Goal: Task Accomplishment & Management: Manage account settings

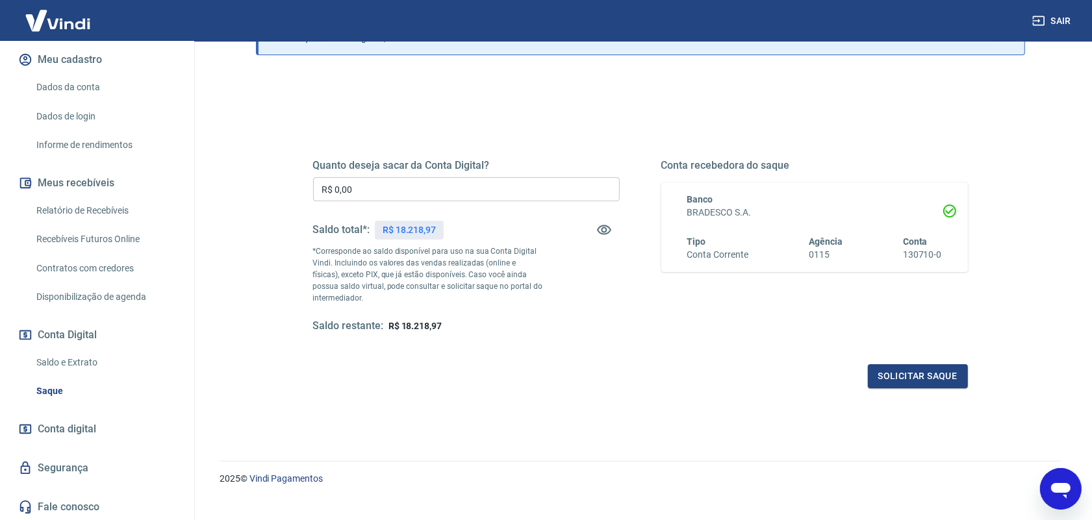
scroll to position [122, 0]
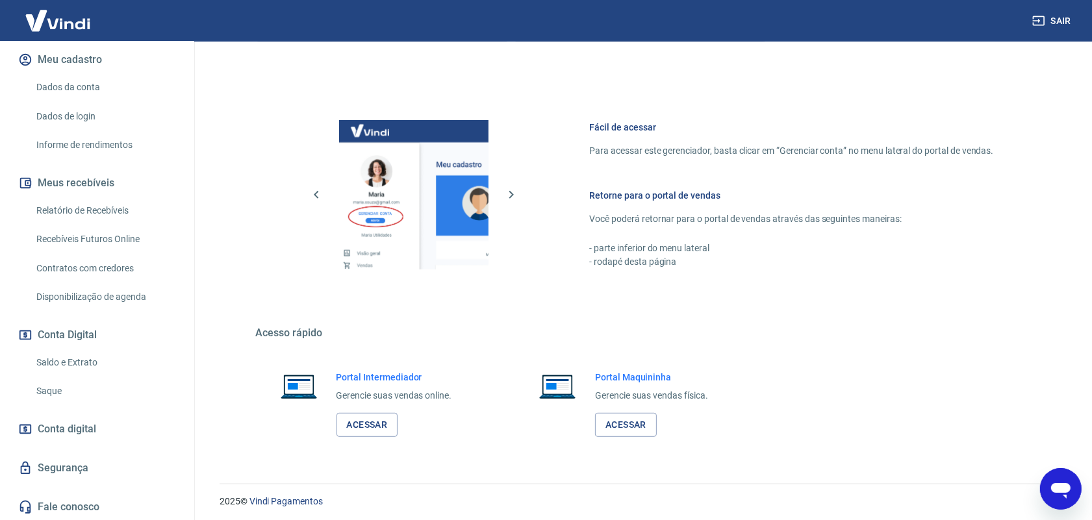
scroll to position [492, 0]
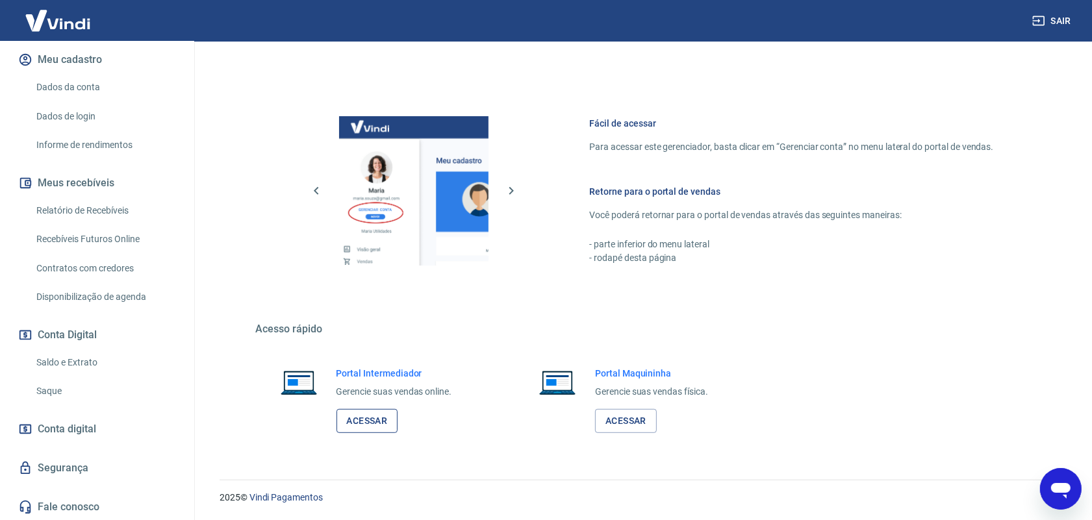
click at [382, 424] on link "Acessar" at bounding box center [367, 421] width 62 height 24
click at [101, 208] on link "Relatório de Recebíveis" at bounding box center [104, 210] width 147 height 27
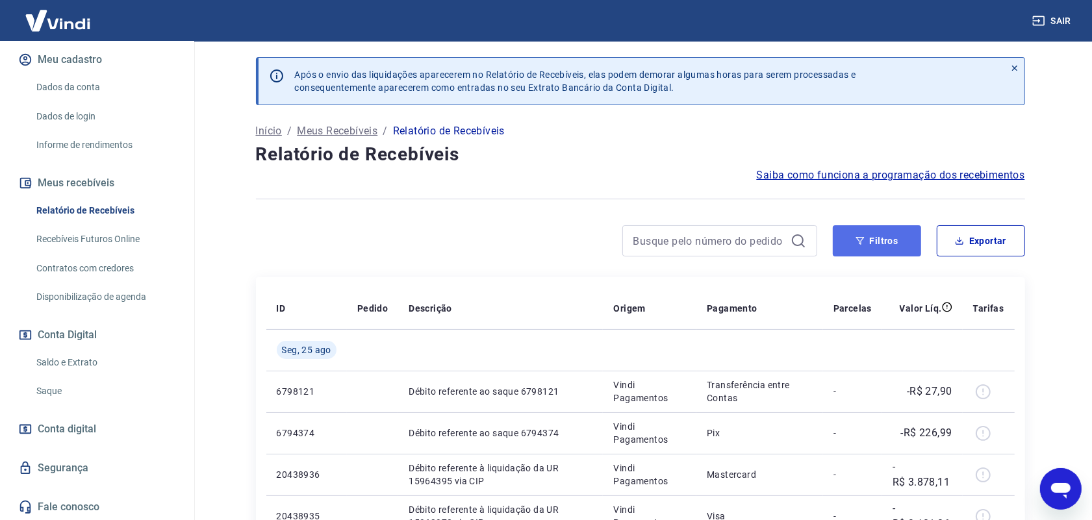
click at [892, 240] on button "Filtros" at bounding box center [877, 240] width 88 height 31
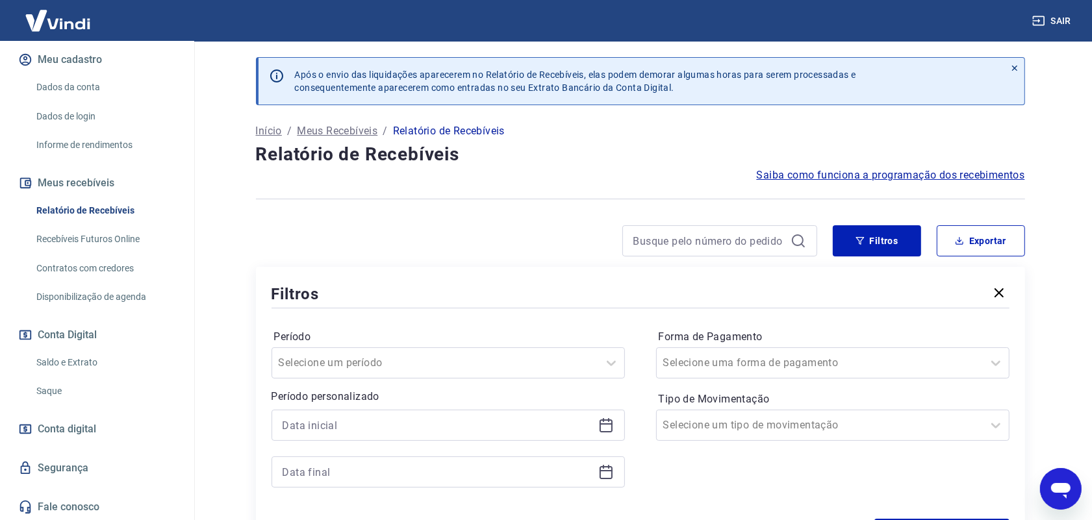
click at [602, 426] on icon at bounding box center [606, 426] width 16 height 16
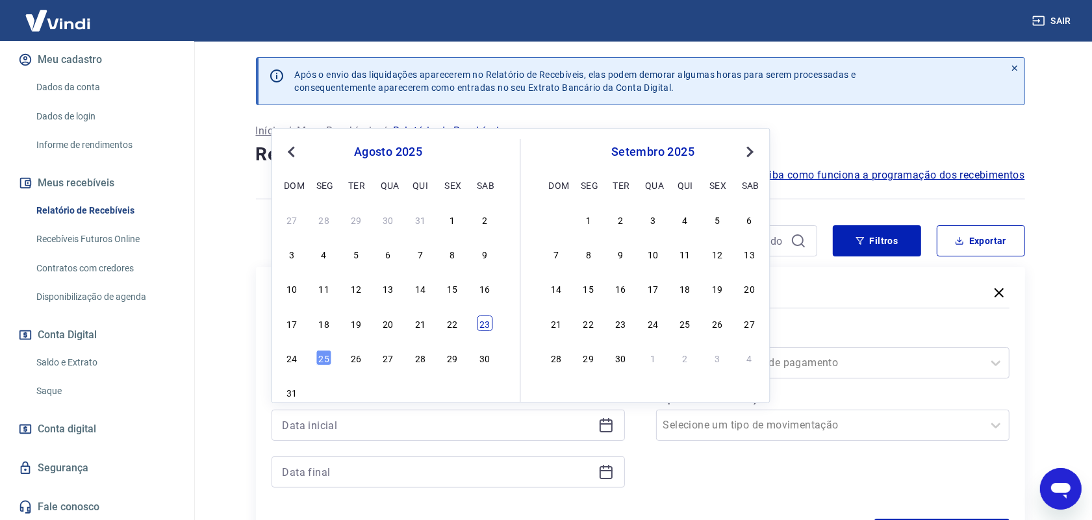
click at [484, 323] on div "23" at bounding box center [485, 324] width 16 height 16
type input "[DATE]"
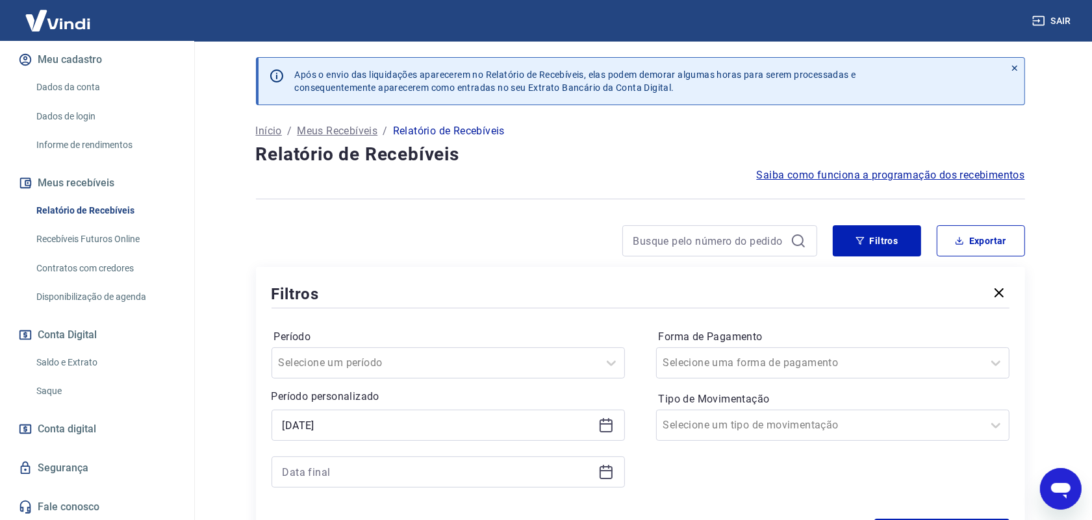
click at [601, 478] on icon at bounding box center [606, 472] width 16 height 16
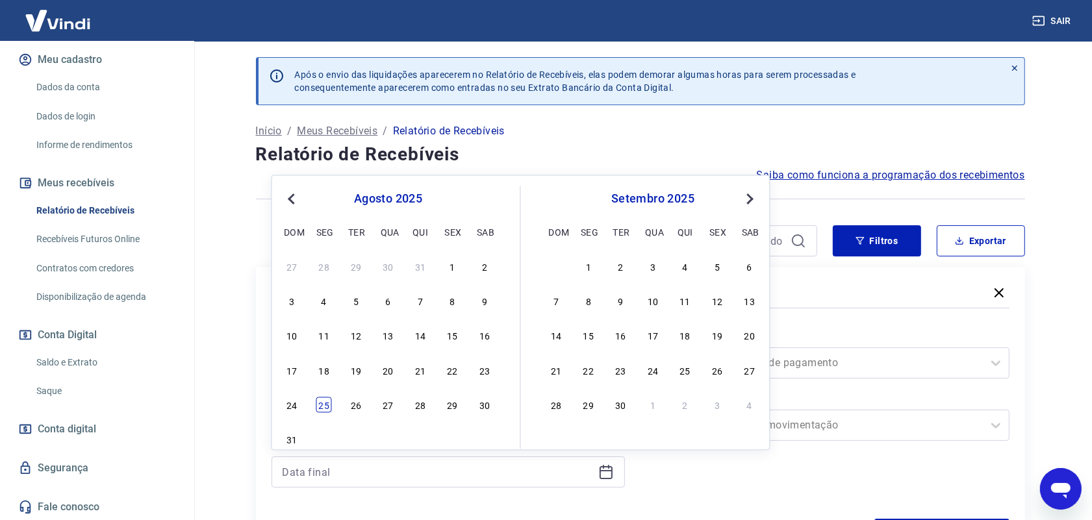
click at [325, 404] on div "25" at bounding box center [324, 405] width 16 height 16
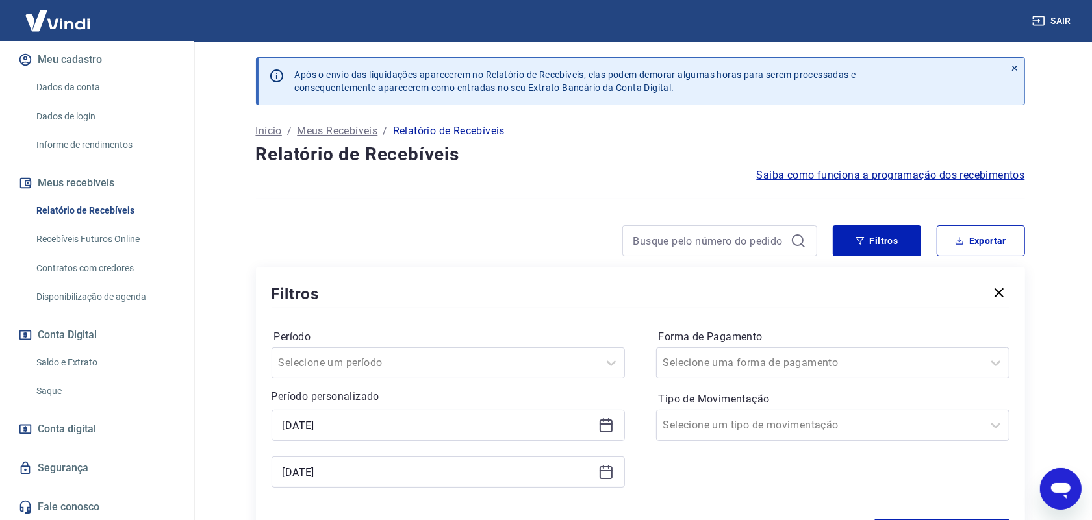
type input "[DATE]"
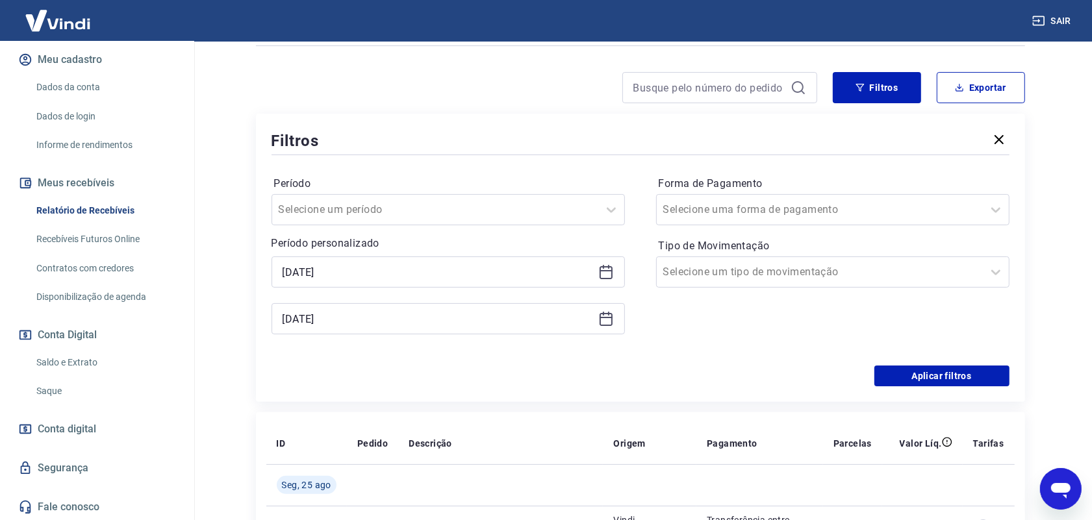
scroll to position [162, 0]
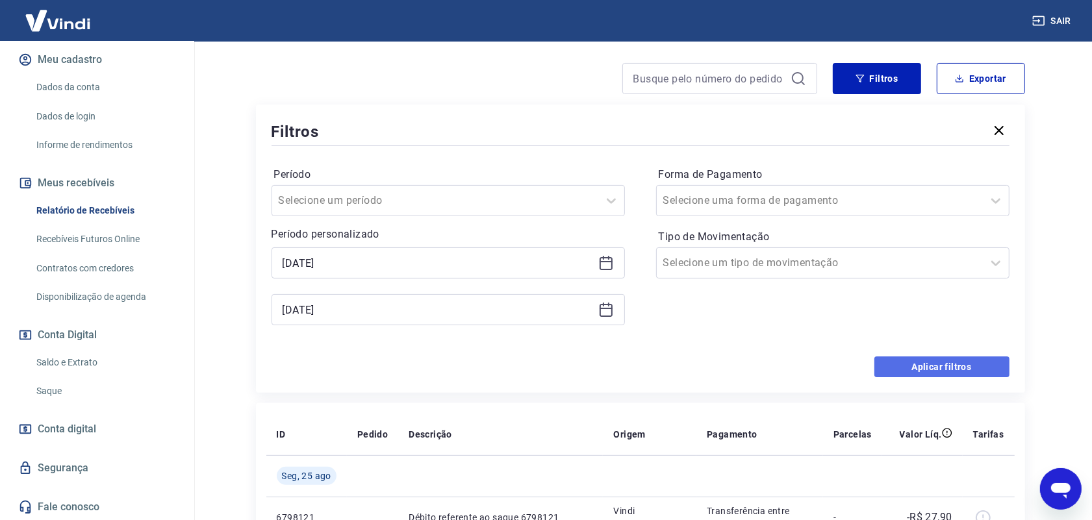
click at [958, 364] on button "Aplicar filtros" at bounding box center [941, 367] width 135 height 21
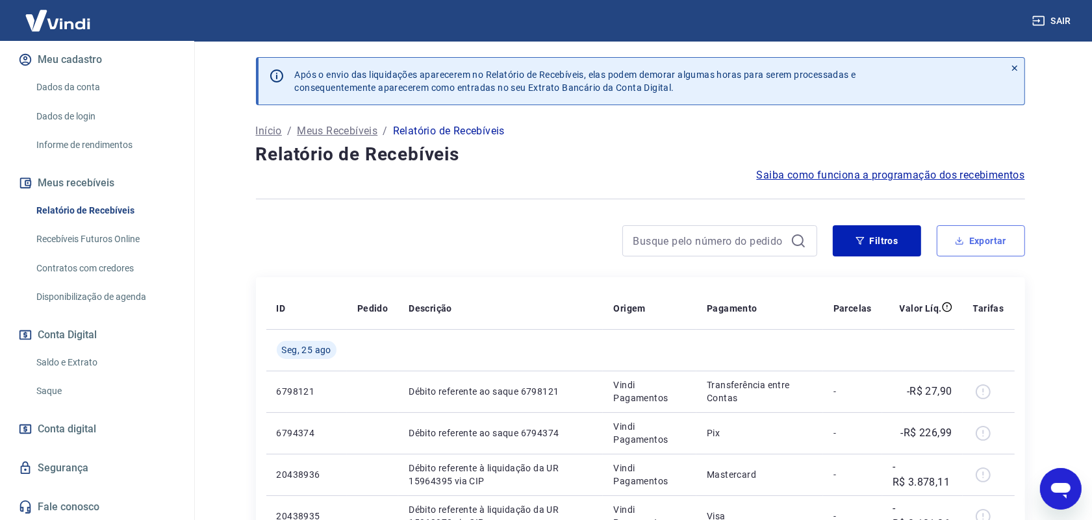
click at [978, 245] on button "Exportar" at bounding box center [980, 240] width 88 height 31
type input "[DATE]"
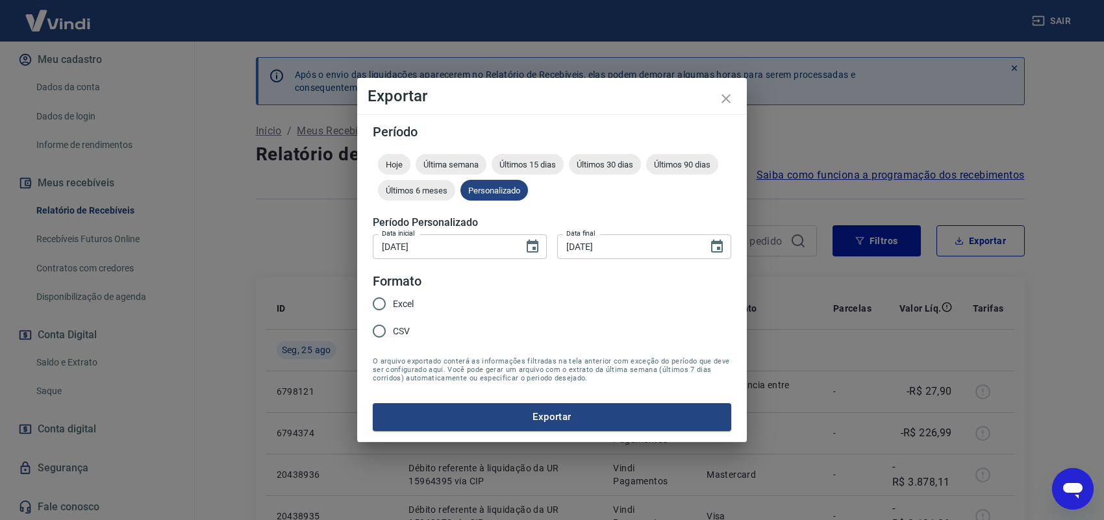
click at [372, 303] on input "Excel" at bounding box center [379, 303] width 27 height 27
radio input "true"
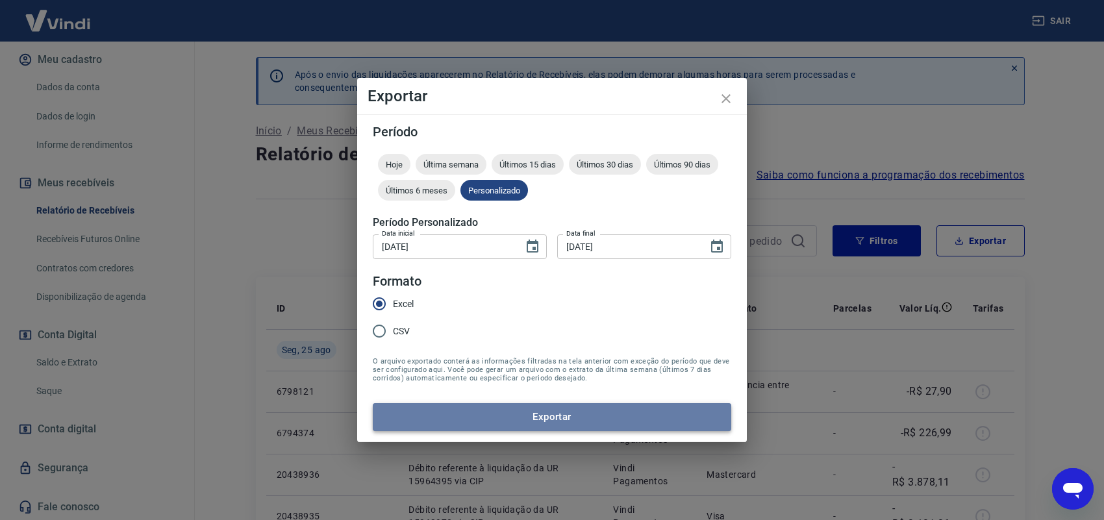
click at [476, 412] on button "Exportar" at bounding box center [552, 416] width 358 height 27
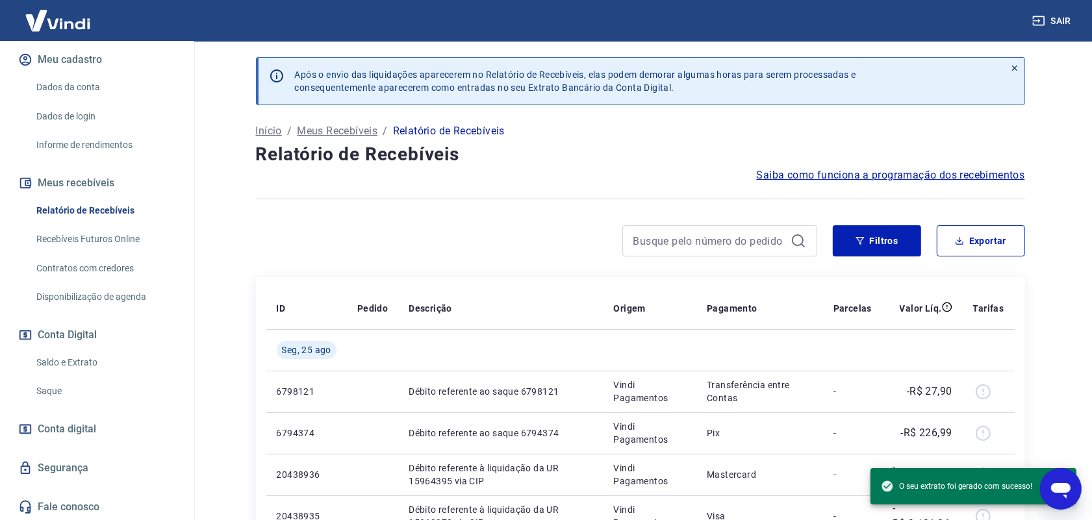
click at [54, 381] on link "Saque" at bounding box center [104, 391] width 147 height 27
